Goal: Information Seeking & Learning: Learn about a topic

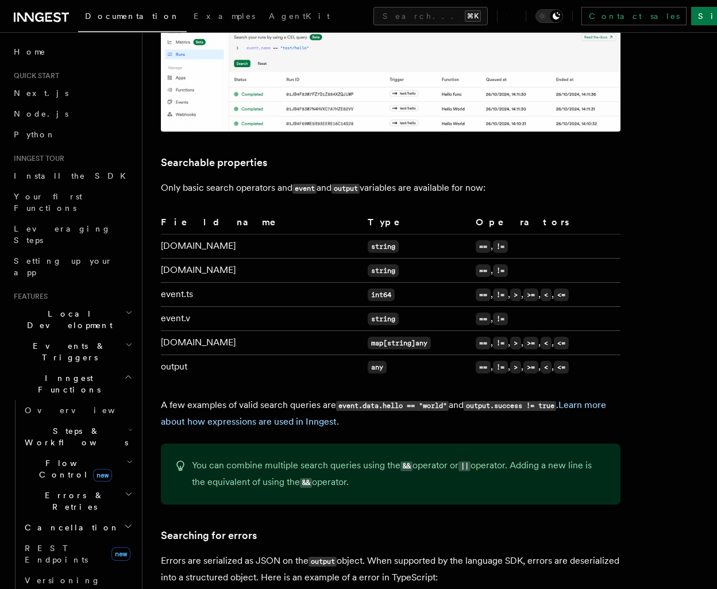
scroll to position [708, 0]
click at [356, 183] on code "output" at bounding box center [345, 188] width 28 height 10
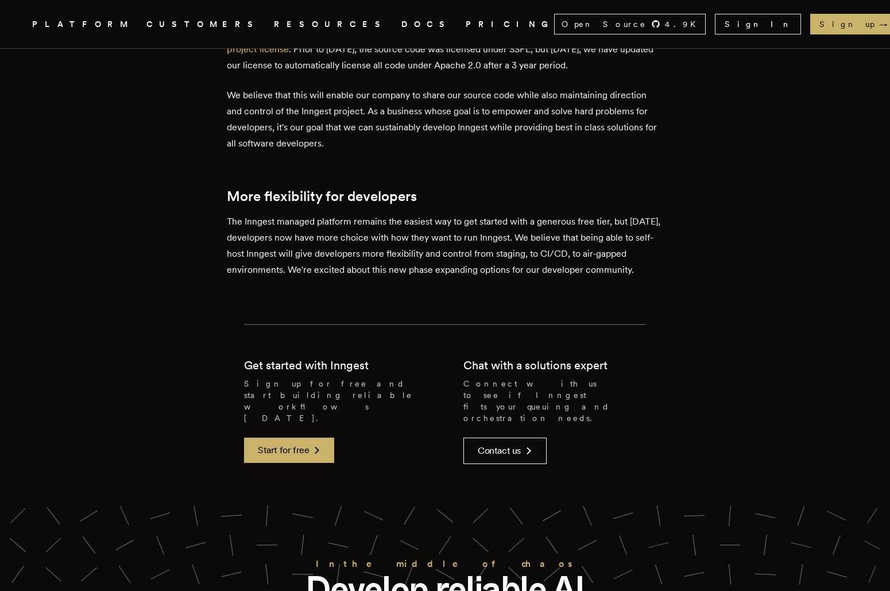
scroll to position [2492, 0]
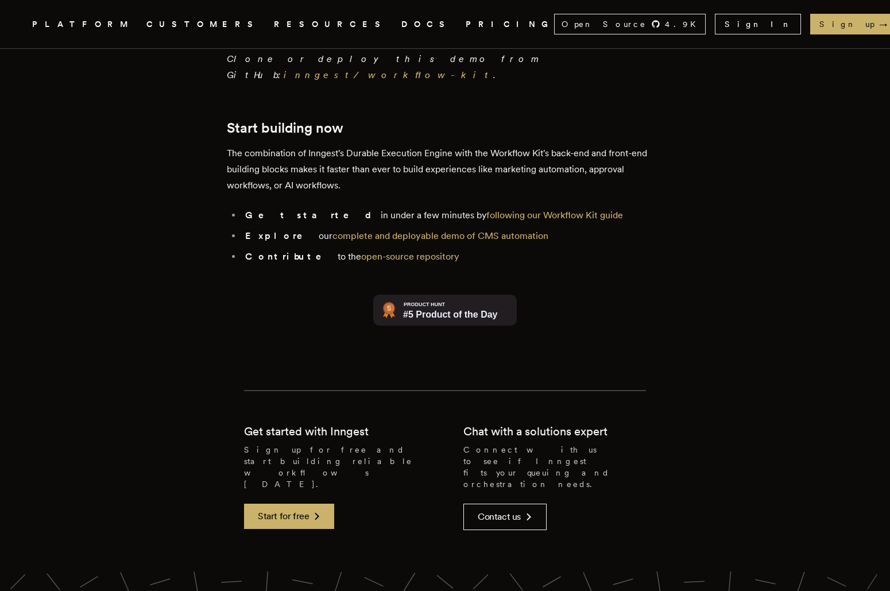
scroll to position [2665, 0]
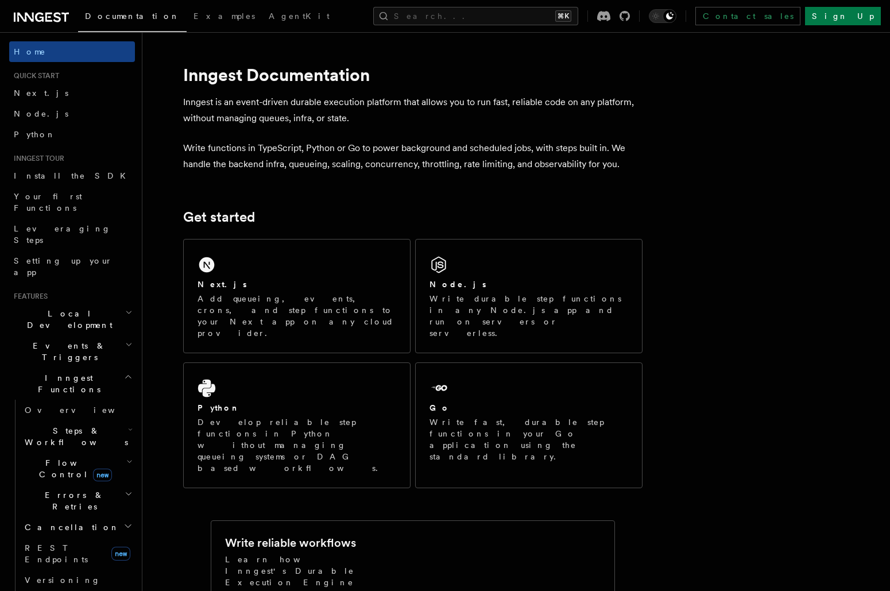
click at [44, 13] on icon at bounding box center [41, 17] width 55 height 14
click at [16, 14] on icon at bounding box center [41, 17] width 55 height 14
click at [96, 538] on link "REST Endpoints new" at bounding box center [77, 554] width 115 height 32
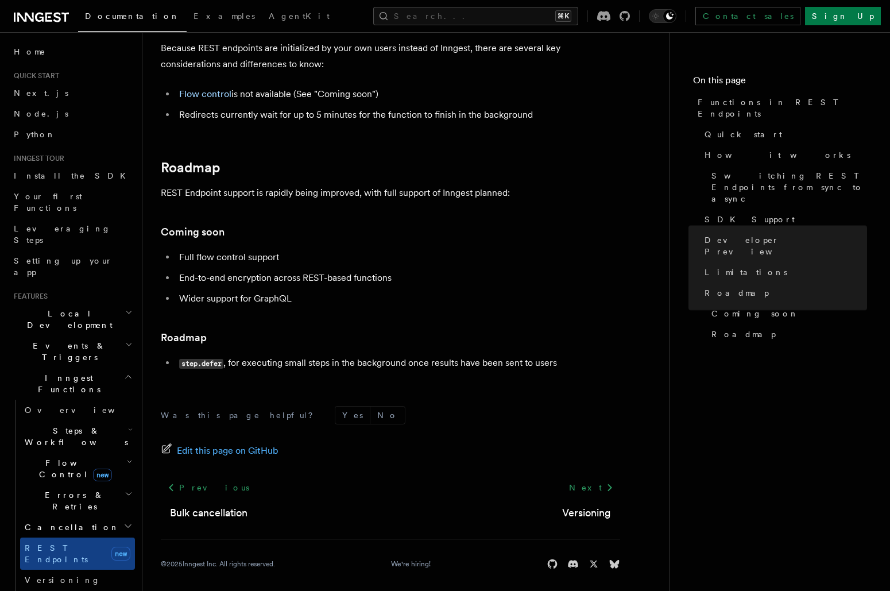
scroll to position [2058, 0]
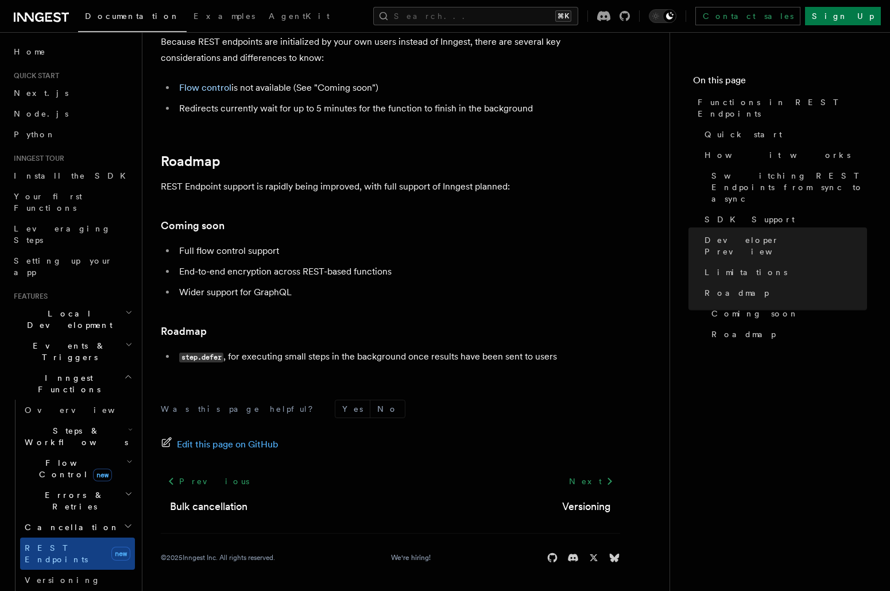
click at [95, 517] on h2 "Cancellation" at bounding box center [77, 527] width 115 height 21
click at [112, 517] on h2 "Cancellation" at bounding box center [77, 527] width 115 height 21
click at [64, 570] on link "Versioning" at bounding box center [77, 580] width 115 height 21
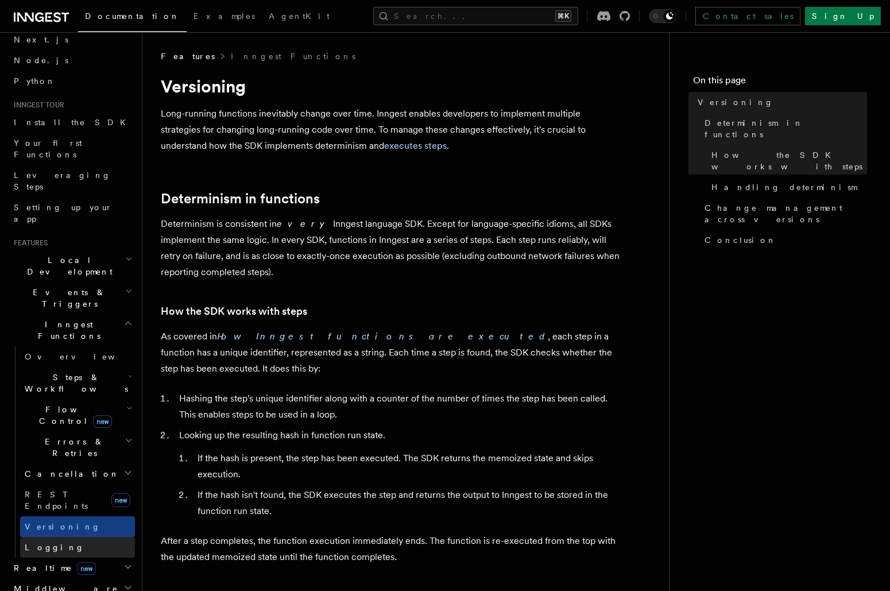
scroll to position [53, 0]
click at [69, 538] on link "Logging" at bounding box center [77, 548] width 115 height 21
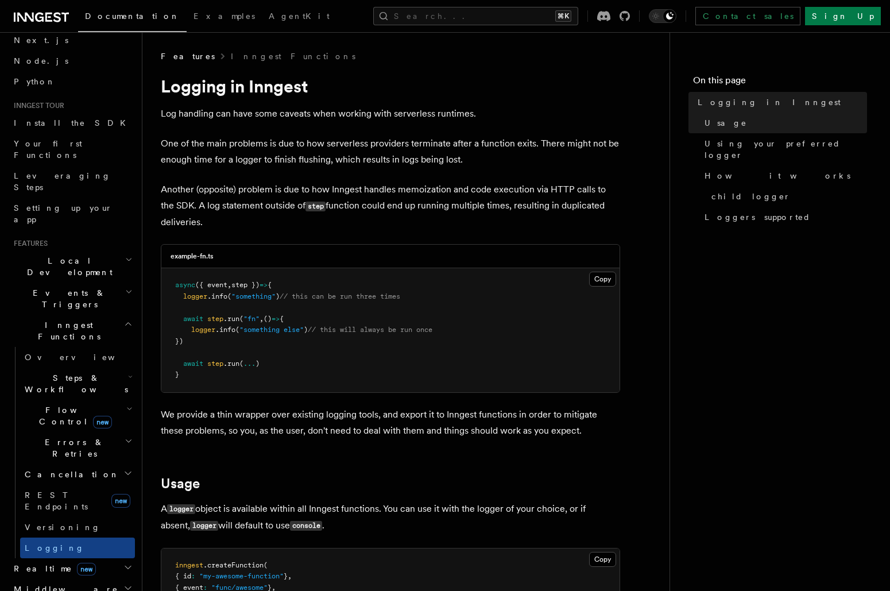
click at [86, 558] on h2 "Realtime new" at bounding box center [72, 568] width 126 height 21
click at [88, 579] on link "Overview" at bounding box center [77, 589] width 115 height 21
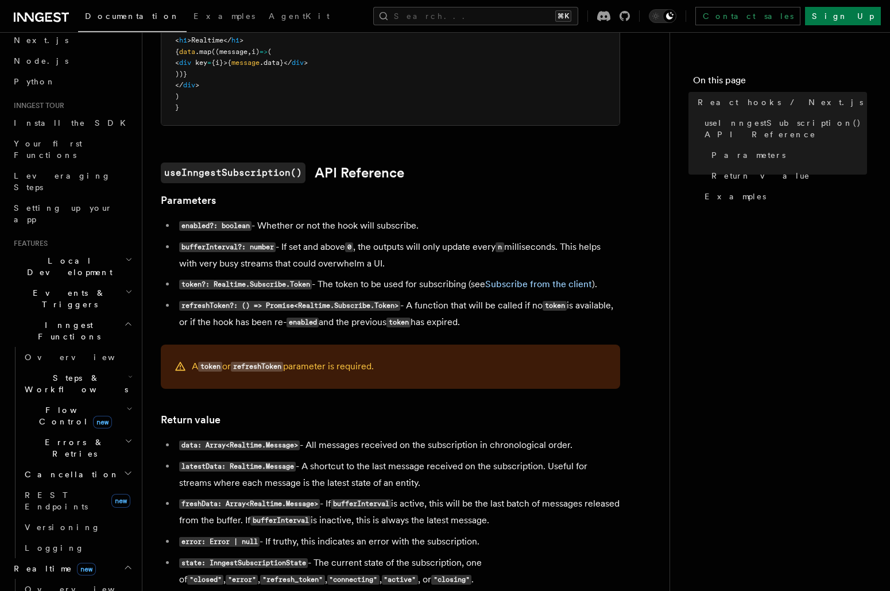
scroll to position [602, 0]
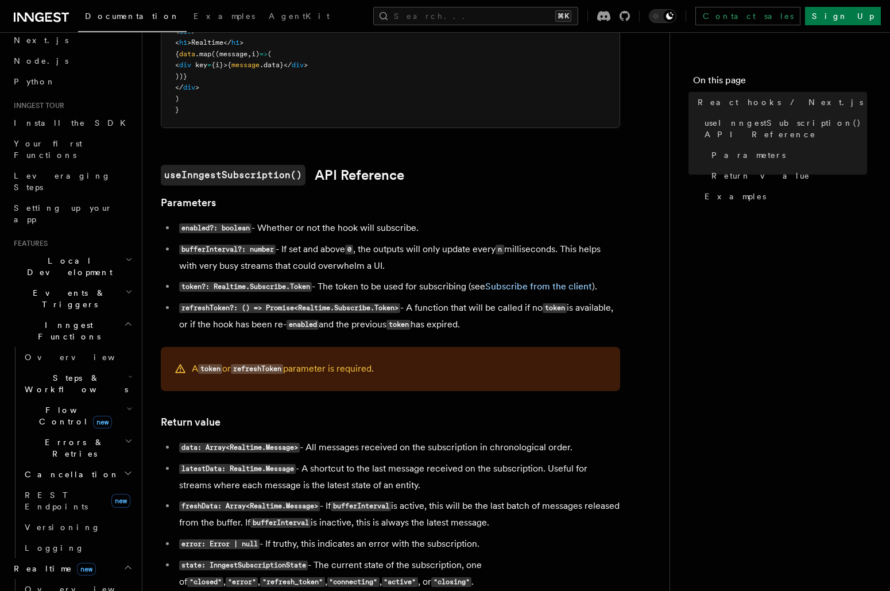
click at [125, 563] on icon "button" at bounding box center [127, 567] width 9 height 9
click at [93, 416] on span "new" at bounding box center [102, 422] width 19 height 13
click at [95, 453] on link "Singleton new" at bounding box center [83, 464] width 104 height 23
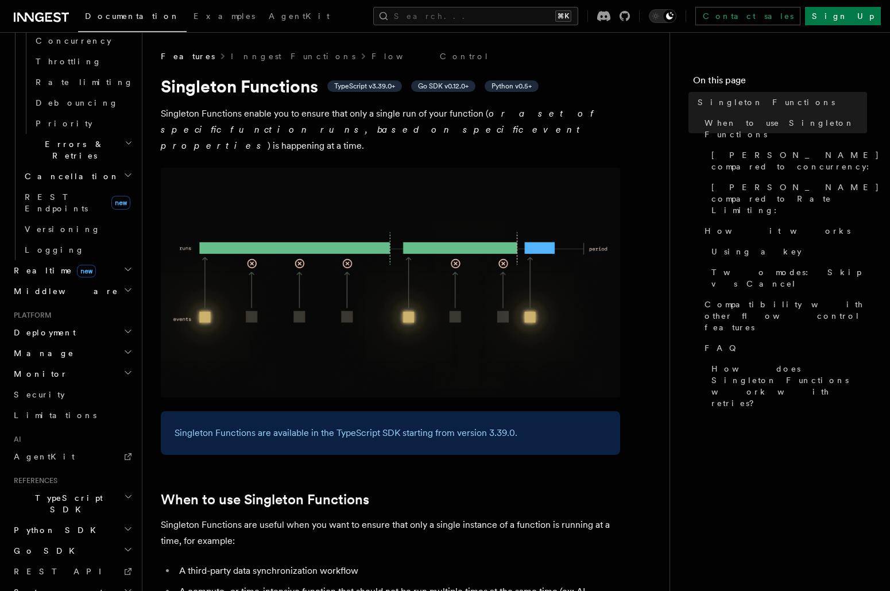
scroll to position [496, 0]
click at [99, 324] on h2 "Deployment" at bounding box center [72, 334] width 126 height 21
